Goal: Transaction & Acquisition: Purchase product/service

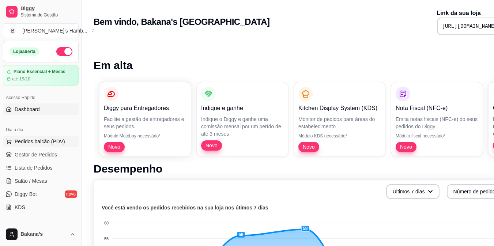
click at [64, 138] on button "Pedidos balcão (PDV)" at bounding box center [41, 142] width 76 height 12
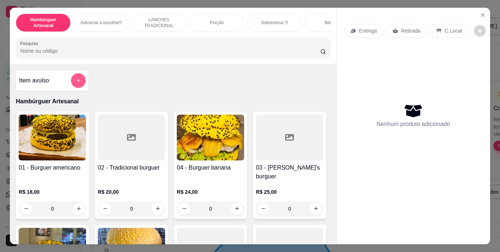
click at [74, 86] on button "add-separate-item" at bounding box center [78, 80] width 15 height 15
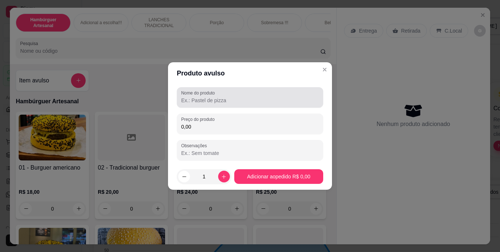
click at [209, 92] on label "Nome do produto" at bounding box center [199, 93] width 36 height 6
click at [209, 97] on input "Nome do produto" at bounding box center [250, 100] width 138 height 7
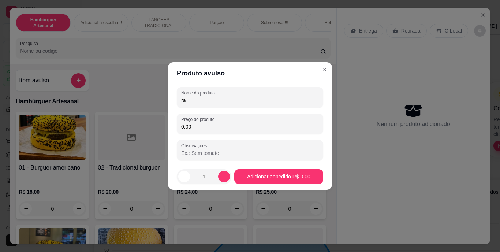
type input "r"
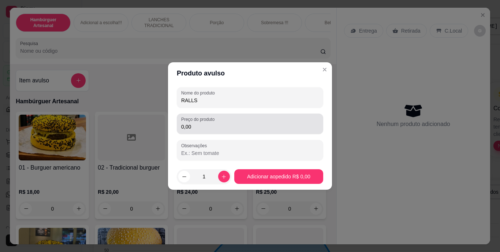
type input "RALLS"
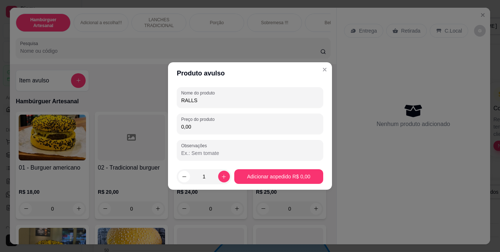
click at [228, 125] on input "0,00" at bounding box center [250, 126] width 138 height 7
type input "3,00"
click at [221, 171] on button "increase-product-quantity" at bounding box center [223, 175] width 11 height 11
type input "2"
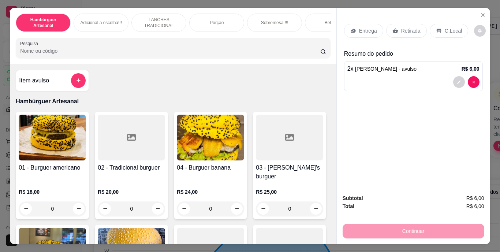
click at [401, 30] on p "Retirada" at bounding box center [410, 30] width 19 height 7
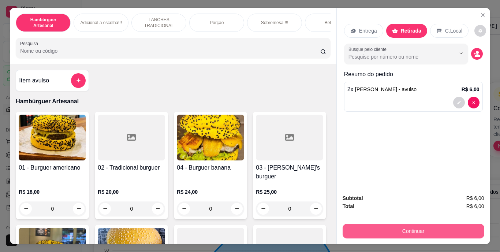
click at [390, 225] on button "Continuar" at bounding box center [413, 231] width 142 height 15
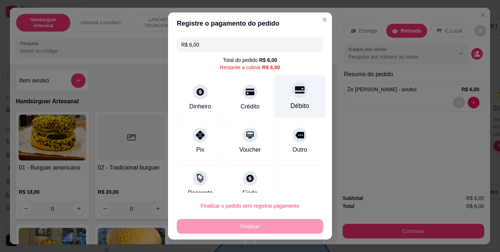
click at [290, 108] on div "Débito" at bounding box center [299, 106] width 19 height 10
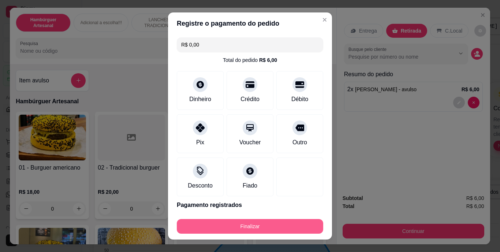
click at [264, 229] on button "Finalizar" at bounding box center [250, 226] width 146 height 15
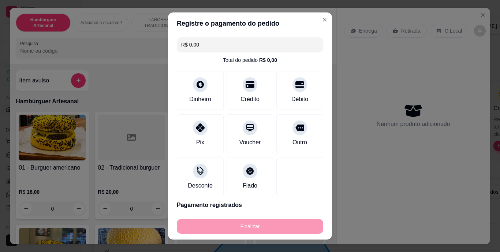
type input "-R$ 6,00"
